Goal: Task Accomplishment & Management: Complete application form

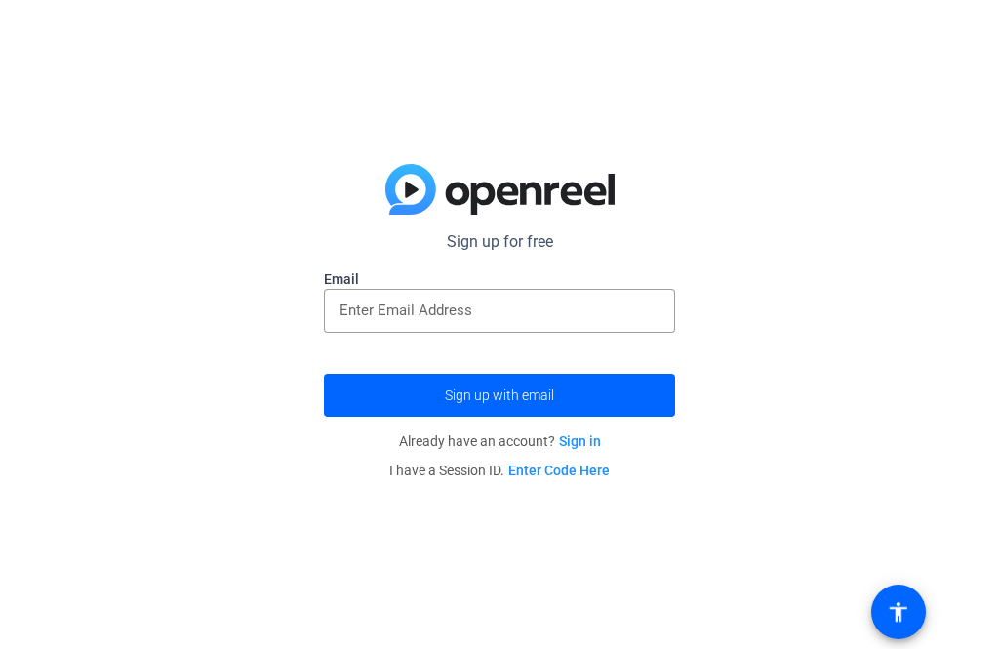
click at [615, 316] on input "email" at bounding box center [499, 309] width 320 height 23
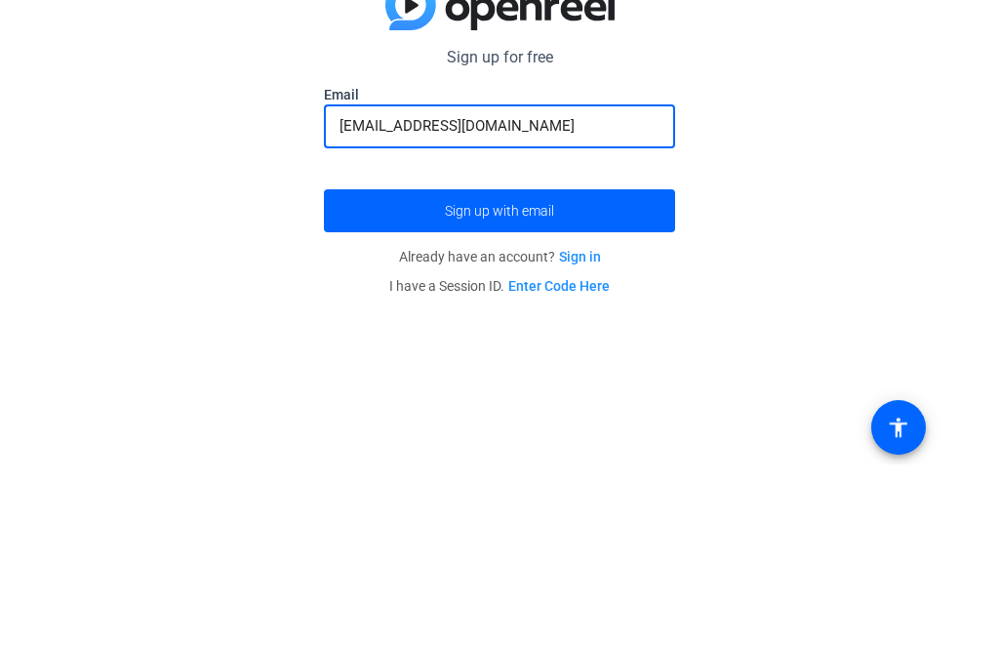
type input "[EMAIL_ADDRESS][DOMAIN_NAME]"
click at [630, 372] on span "submit" at bounding box center [499, 395] width 351 height 47
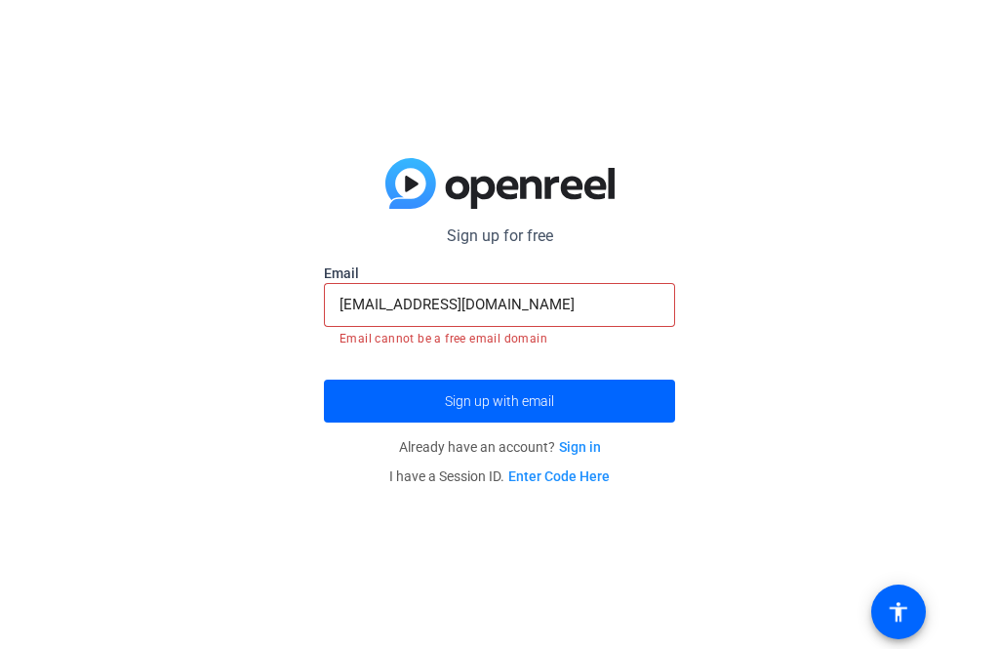
click at [613, 399] on span "submit" at bounding box center [499, 400] width 351 height 47
click at [523, 231] on p "Sign up for free" at bounding box center [499, 235] width 351 height 23
click at [530, 229] on p "Sign up for free" at bounding box center [499, 235] width 351 height 23
click at [482, 224] on p "Sign up for free" at bounding box center [499, 235] width 351 height 23
click at [590, 450] on link "Sign in" at bounding box center [580, 447] width 42 height 16
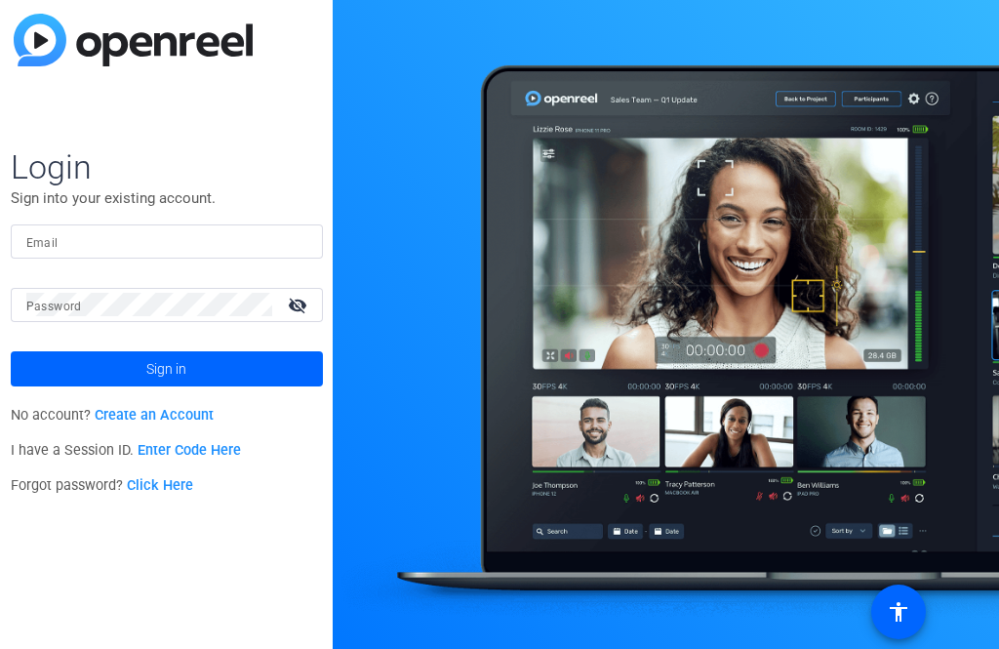
click at [54, 245] on mat-label "Email" at bounding box center [42, 243] width 32 height 14
click at [54, 245] on input "Email" at bounding box center [166, 240] width 281 height 23
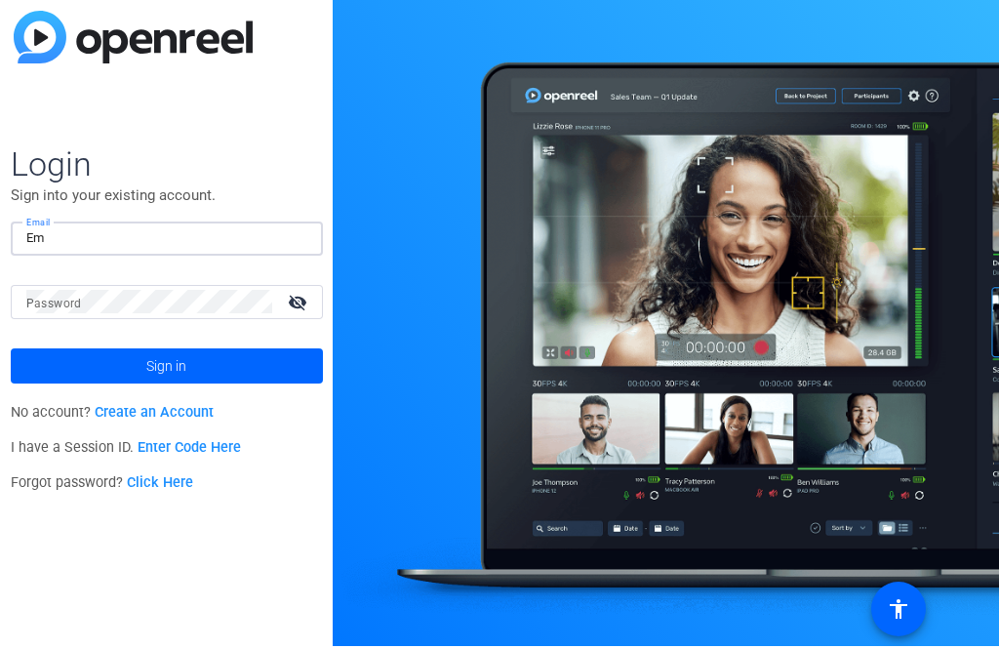
type input "E"
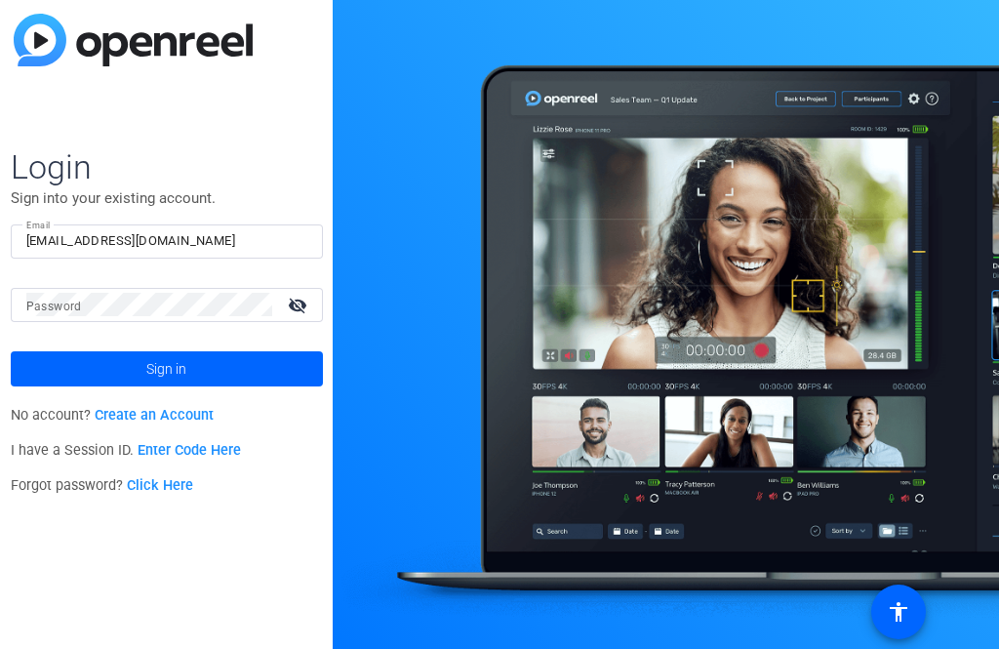
type input "[EMAIL_ADDRESS][DOMAIN_NAME]"
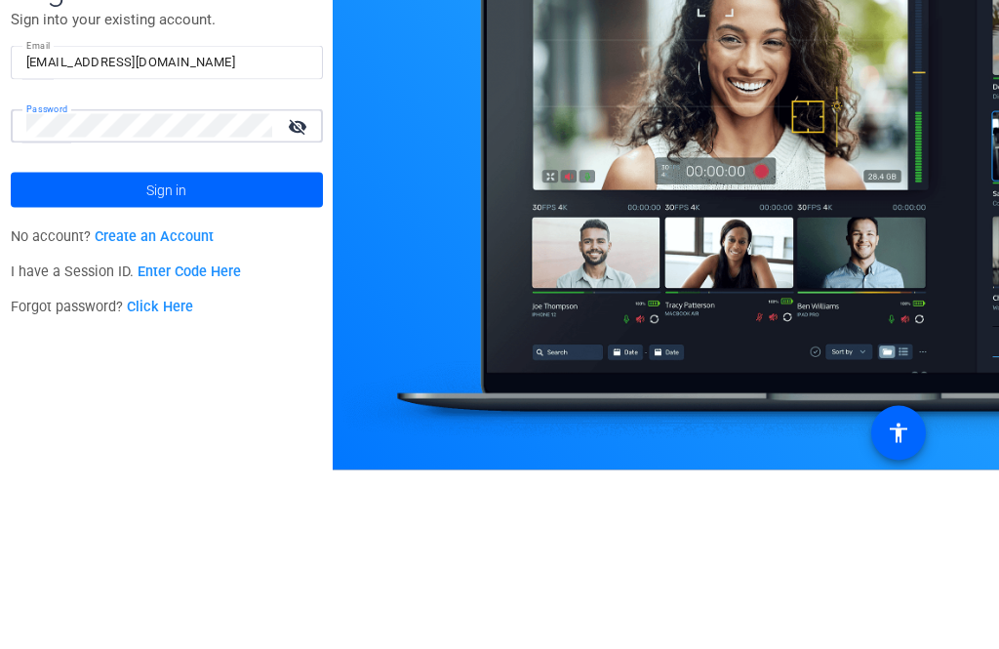
click at [299, 291] on mat-icon "visibility_off" at bounding box center [299, 305] width 47 height 28
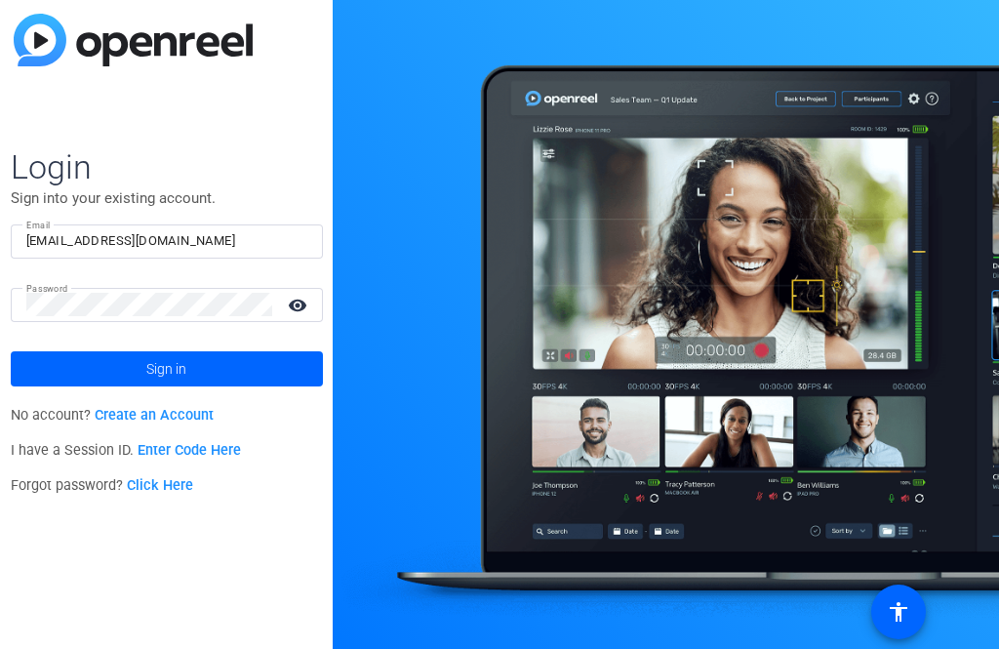
click at [100, 363] on span at bounding box center [167, 368] width 312 height 47
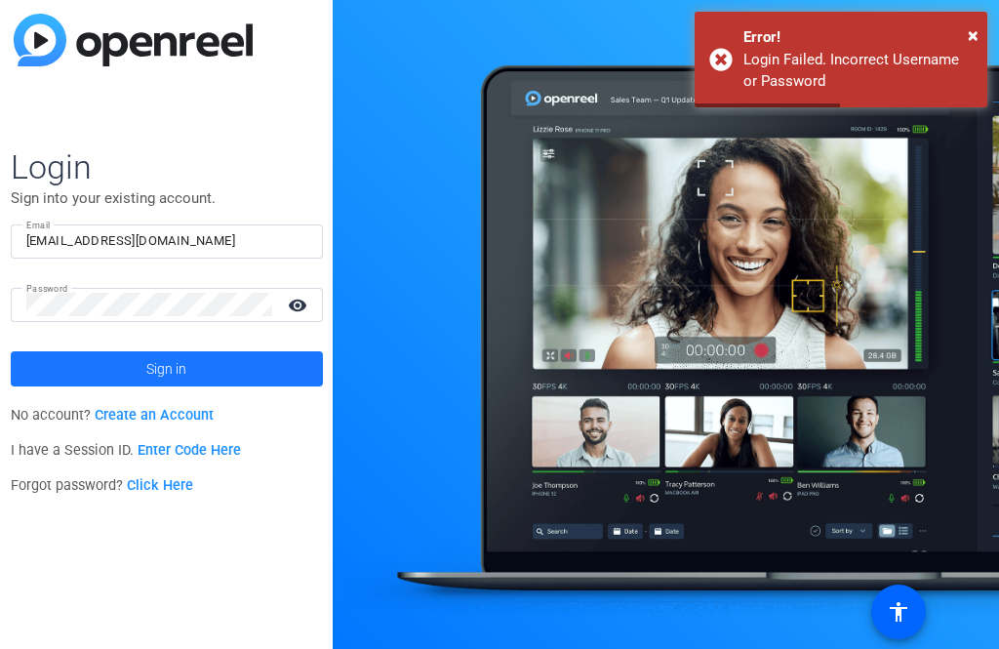
click at [107, 360] on span at bounding box center [167, 368] width 312 height 47
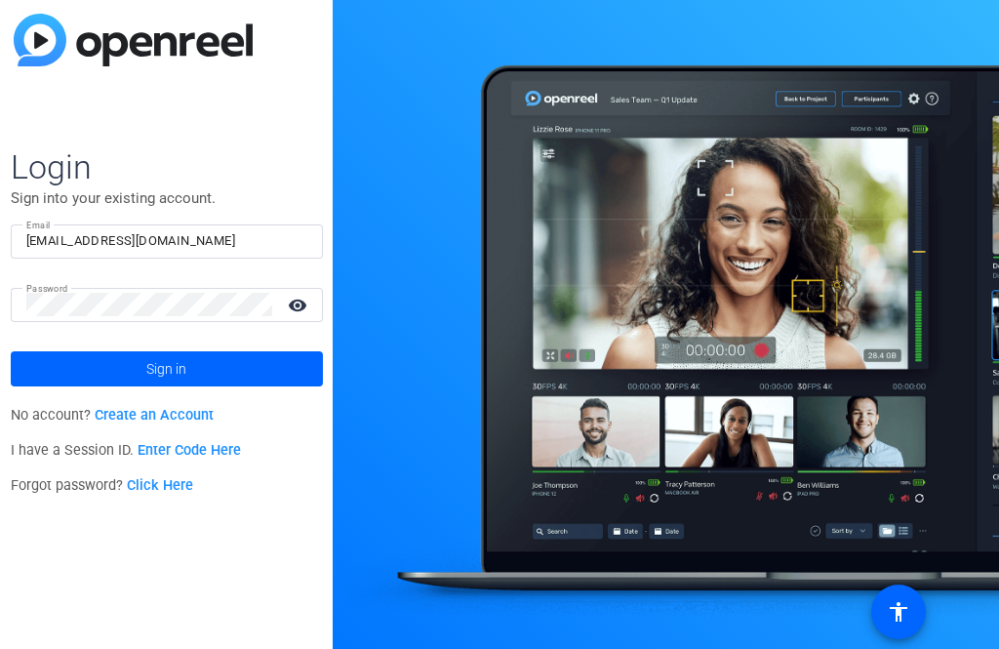
click at [74, 418] on span "No account? Create an Account" at bounding box center [113, 415] width 204 height 17
click at [105, 410] on link "Create an Account" at bounding box center [154, 415] width 119 height 17
